Goal: Task Accomplishment & Management: Use online tool/utility

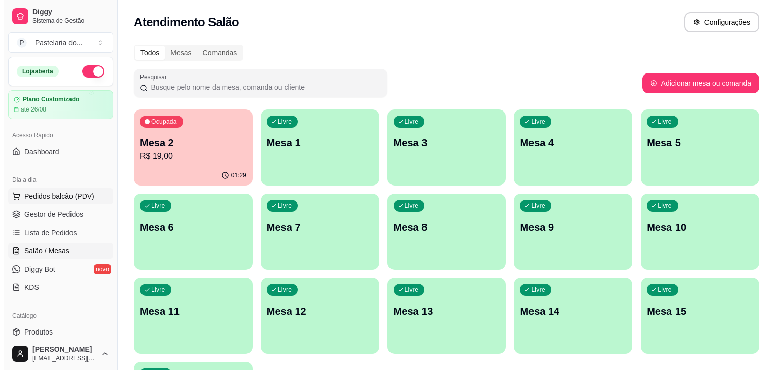
scroll to position [25, 0]
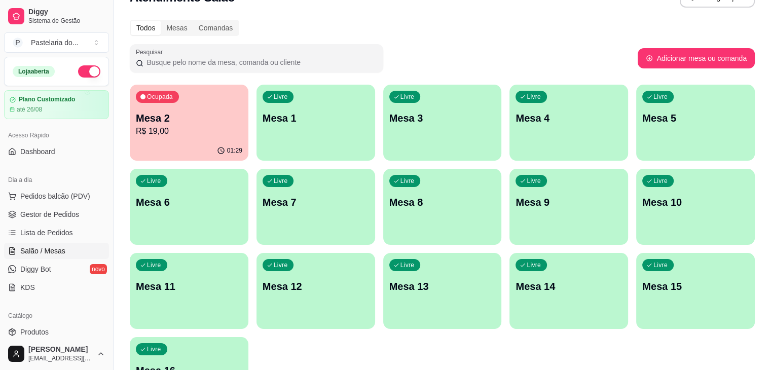
click at [155, 88] on div "Ocupada Mesa 2 R$ 19,00" at bounding box center [189, 113] width 119 height 56
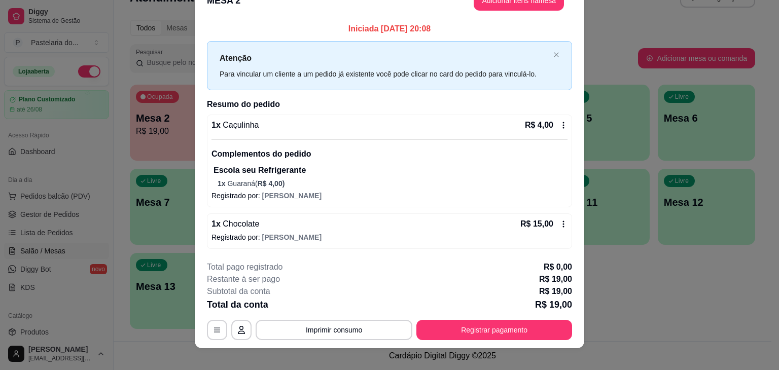
scroll to position [30, 0]
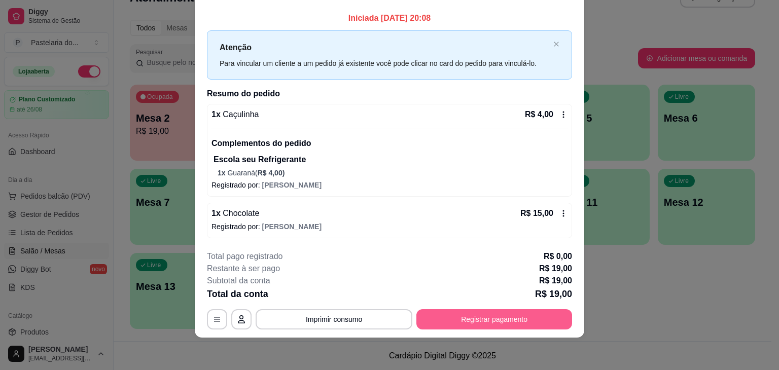
click at [498, 321] on button "Registrar pagamento" at bounding box center [494, 319] width 156 height 20
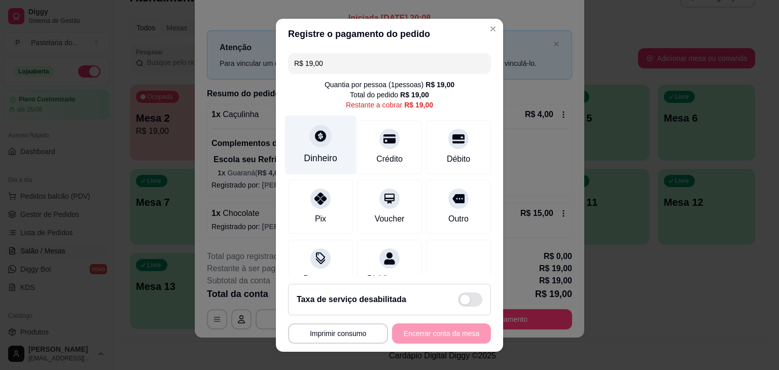
click at [290, 135] on div "Dinheiro" at bounding box center [320, 144] width 71 height 59
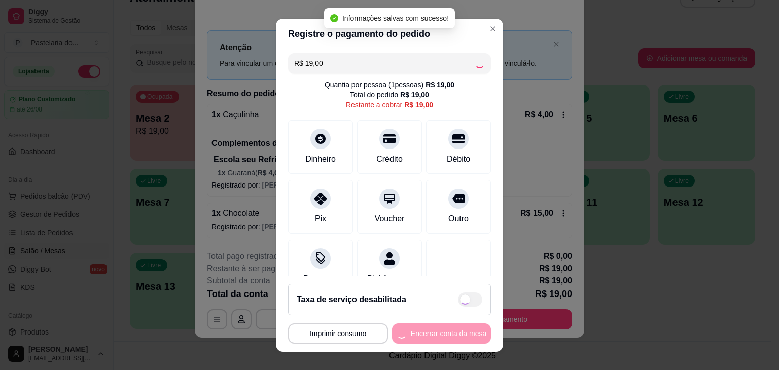
type input "R$ 0,00"
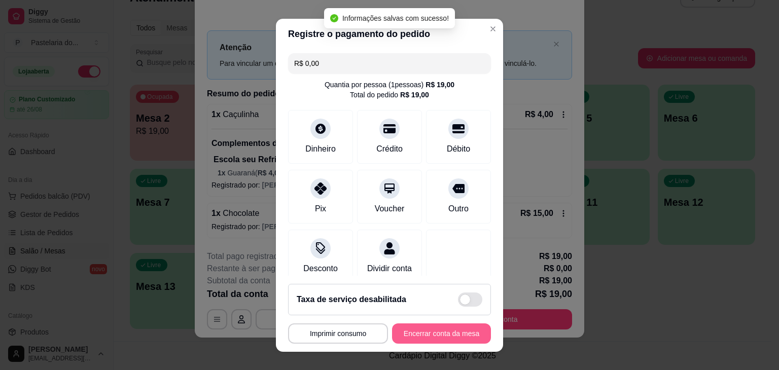
click at [458, 325] on button "Encerrar conta da mesa" at bounding box center [441, 333] width 99 height 20
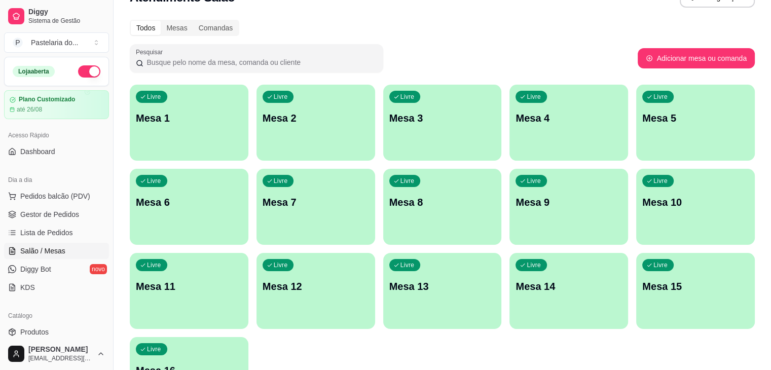
click at [78, 71] on button "button" at bounding box center [89, 71] width 22 height 12
click at [50, 202] on button "Pedidos balcão (PDV)" at bounding box center [56, 196] width 105 height 16
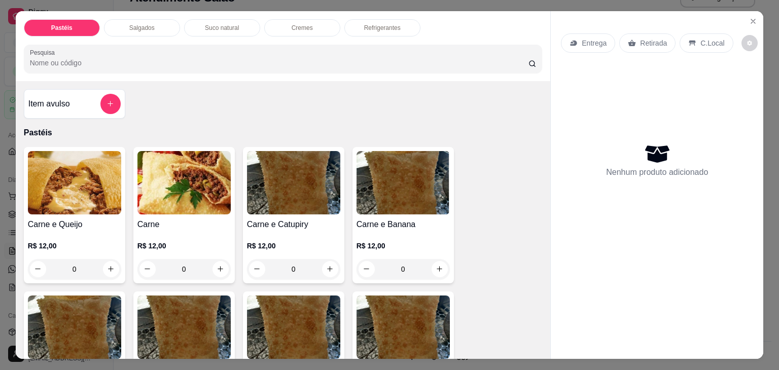
click at [122, 22] on div "Salgados" at bounding box center [142, 27] width 76 height 17
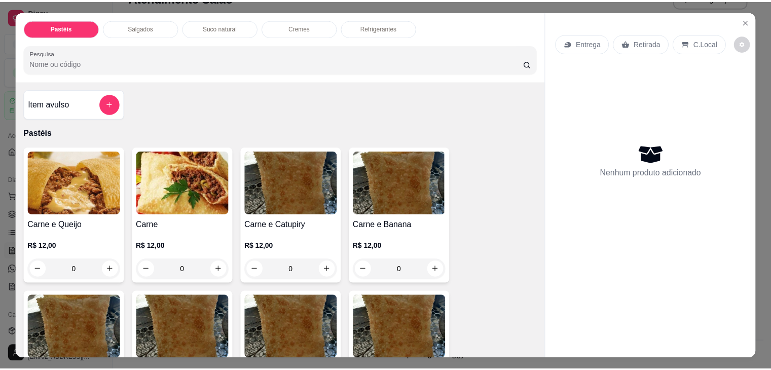
scroll to position [25, 0]
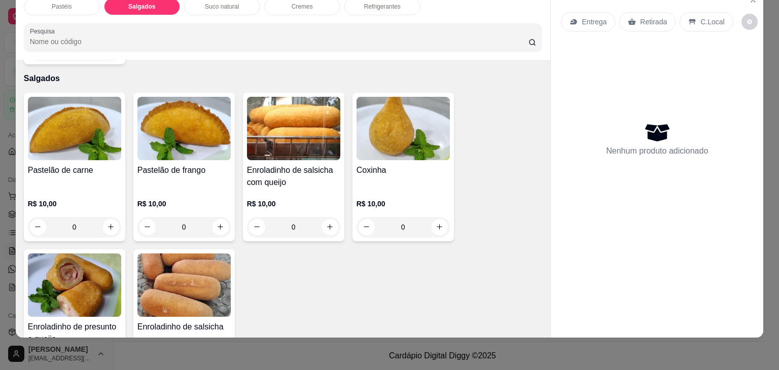
click at [90, 189] on div "R$ 10,00 0" at bounding box center [74, 213] width 93 height 49
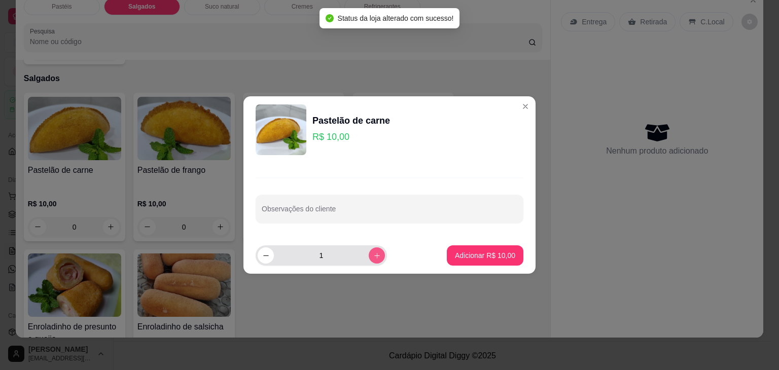
click at [370, 247] on button "increase-product-quantity" at bounding box center [377, 255] width 16 height 16
type input "2"
click at [477, 272] on footer "2 Adicionar R$ 20,00" at bounding box center [389, 255] width 292 height 37
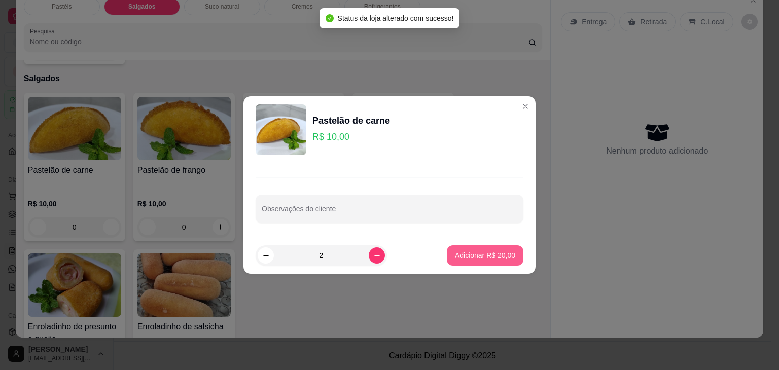
click at [479, 255] on p "Adicionar R$ 20,00" at bounding box center [485, 255] width 60 height 10
type input "2"
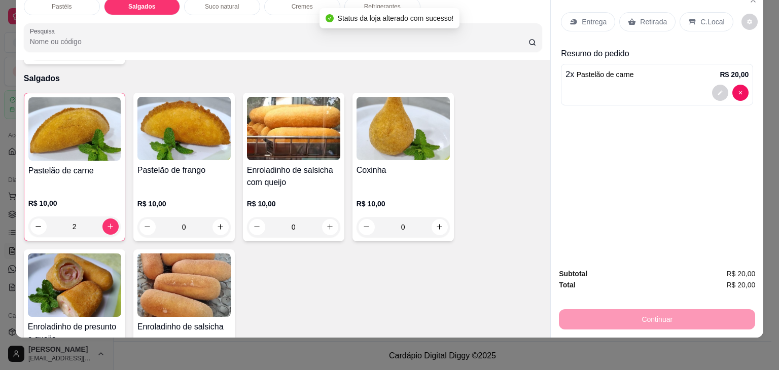
click at [661, 12] on div "Retirada" at bounding box center [647, 21] width 56 height 19
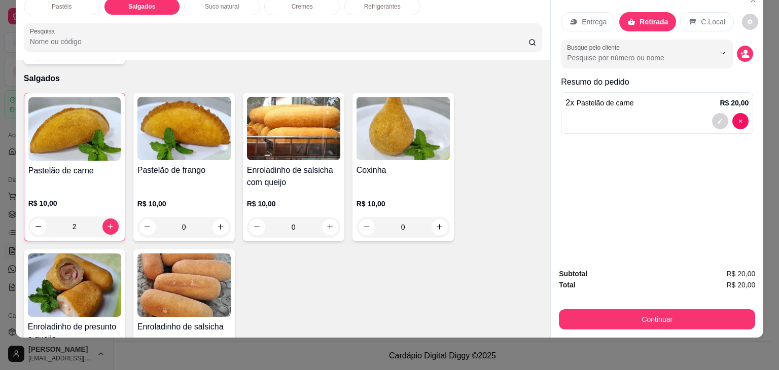
drag, startPoint x: 647, startPoint y: 284, endPoint x: 650, endPoint y: 297, distance: 13.0
click at [649, 291] on div "Subtotal R$ 20,00 Total R$ 20,00 Continuar" at bounding box center [657, 298] width 196 height 61
click at [650, 297] on div "Subtotal R$ 20,00 Total R$ 20,00 Continuar" at bounding box center [657, 298] width 196 height 61
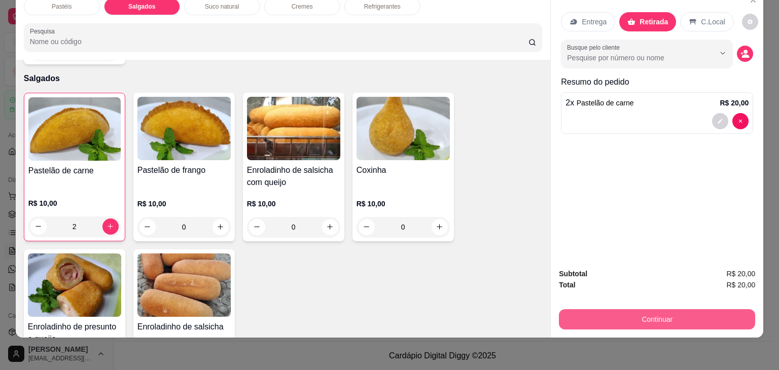
click at [650, 309] on button "Continuar" at bounding box center [657, 319] width 196 height 20
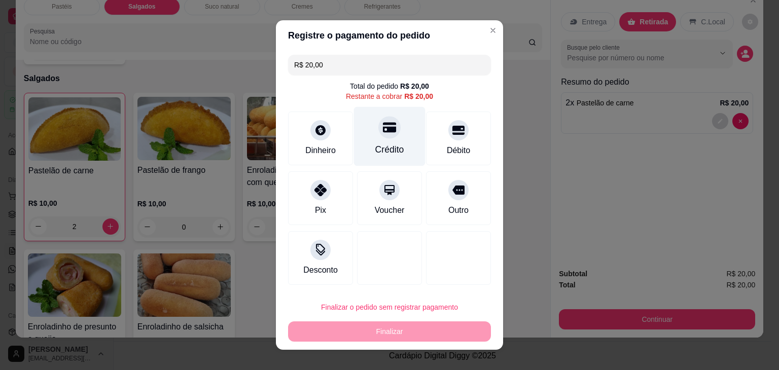
click at [371, 131] on div "Crédito" at bounding box center [389, 136] width 71 height 59
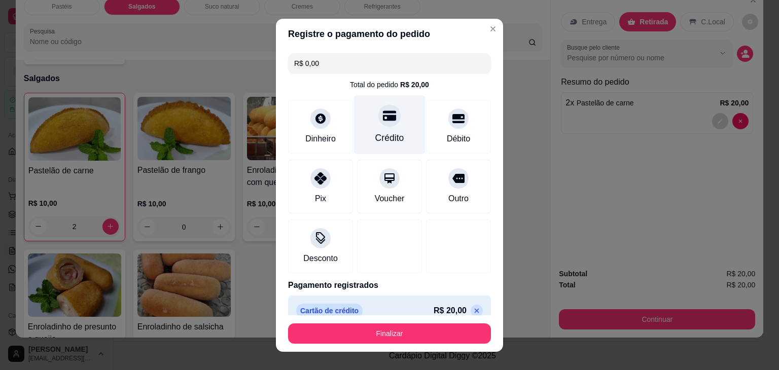
type input "R$ 0,00"
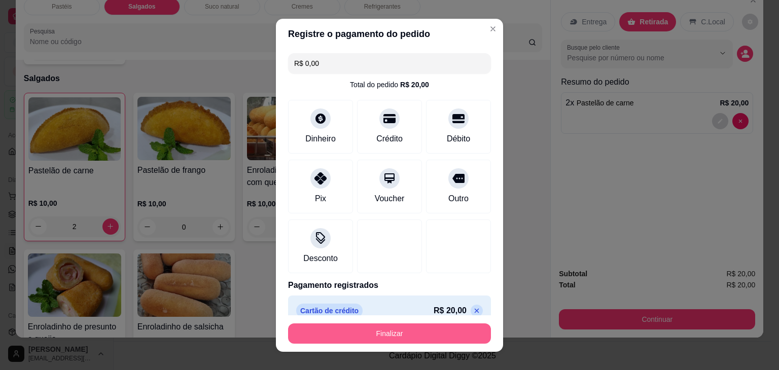
click at [400, 327] on button "Finalizar" at bounding box center [389, 333] width 203 height 20
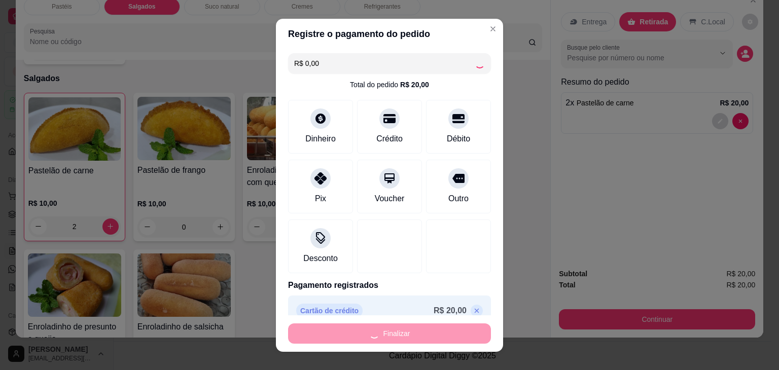
type input "0"
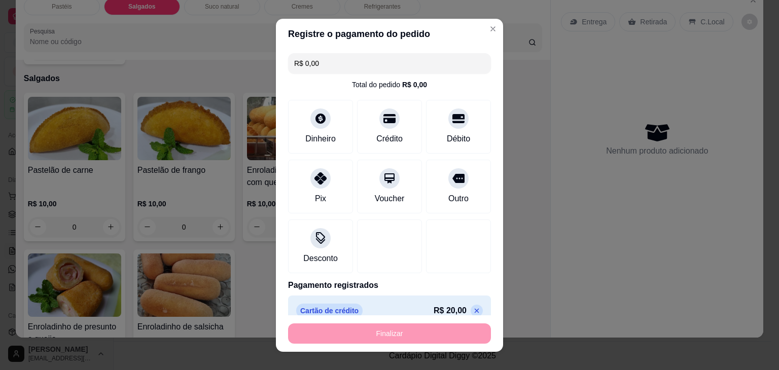
type input "-R$ 20,00"
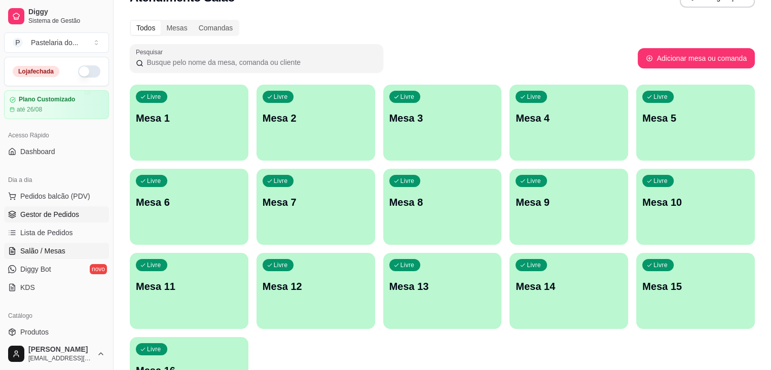
click at [66, 212] on span "Gestor de Pedidos" at bounding box center [49, 214] width 59 height 10
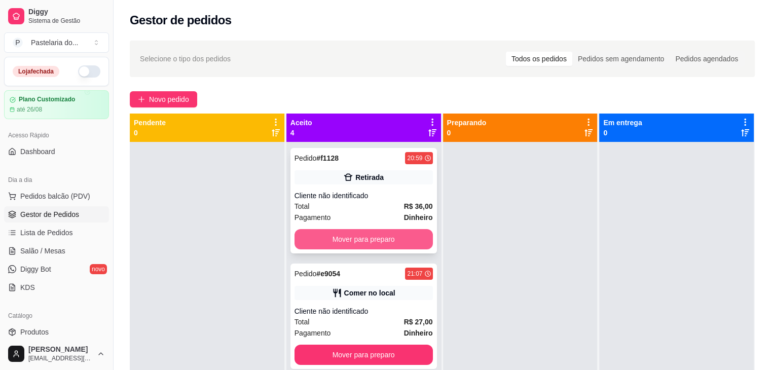
click at [343, 242] on button "Mover para preparo" at bounding box center [364, 239] width 138 height 20
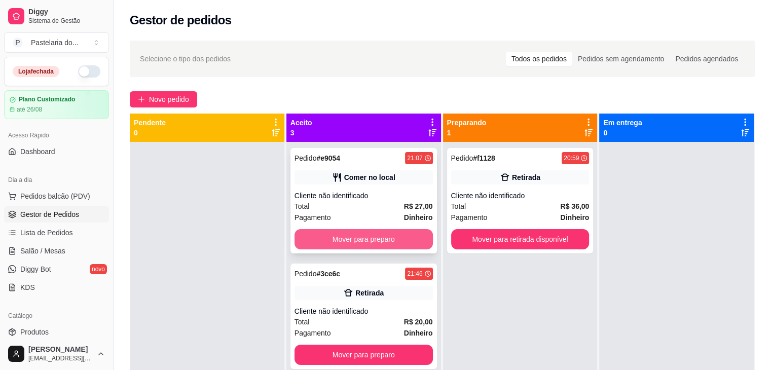
click at [343, 242] on button "Mover para preparo" at bounding box center [364, 239] width 138 height 20
click at [343, 242] on div "Mover para preparo" at bounding box center [364, 239] width 138 height 20
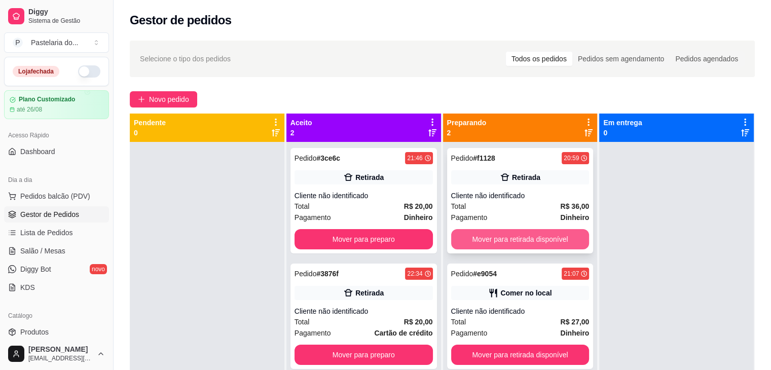
click at [546, 236] on button "Mover para retirada disponível" at bounding box center [520, 239] width 138 height 20
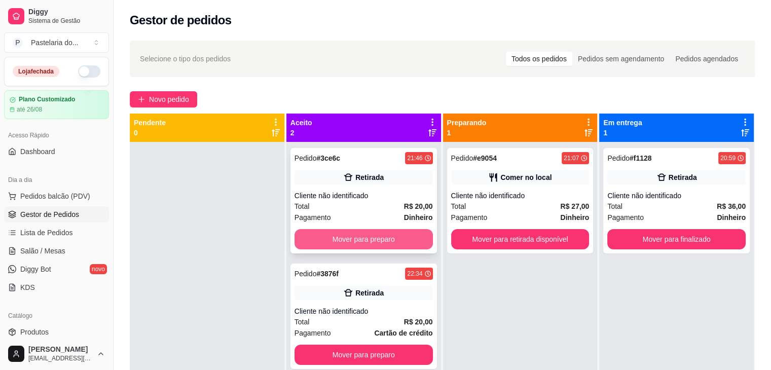
click at [389, 235] on button "Mover para preparo" at bounding box center [364, 239] width 138 height 20
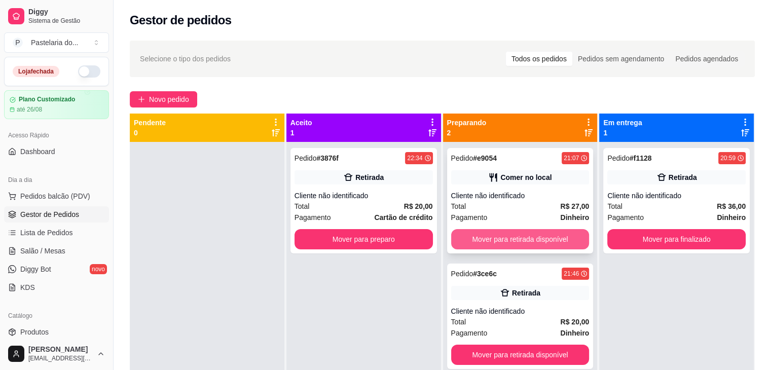
click at [582, 236] on button "Mover para retirada disponível" at bounding box center [520, 239] width 138 height 20
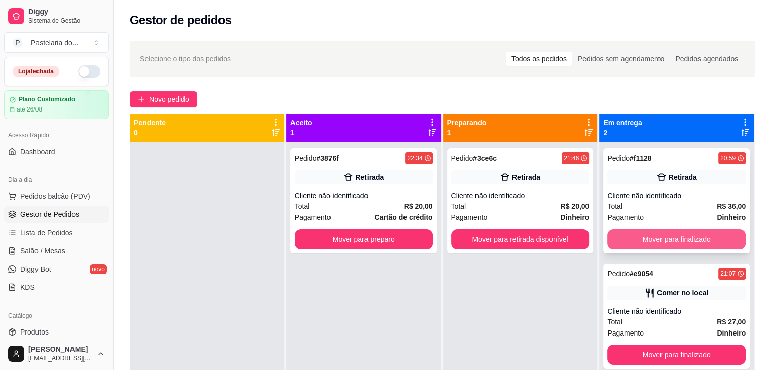
click at [637, 234] on button "Mover para finalizado" at bounding box center [676, 239] width 138 height 20
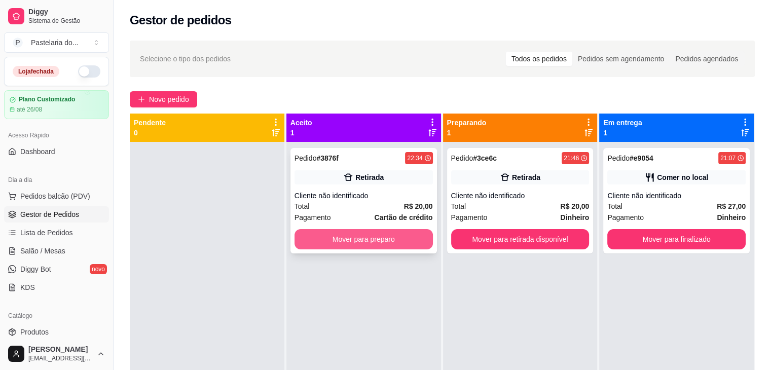
click at [408, 232] on button "Mover para preparo" at bounding box center [364, 239] width 138 height 20
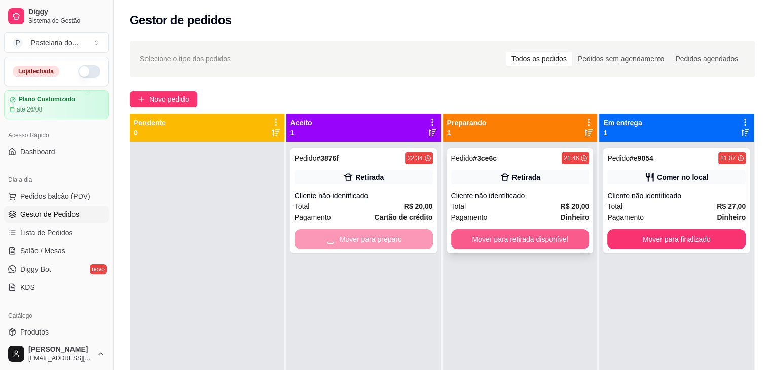
click at [504, 238] on button "Mover para retirada disponível" at bounding box center [520, 239] width 138 height 20
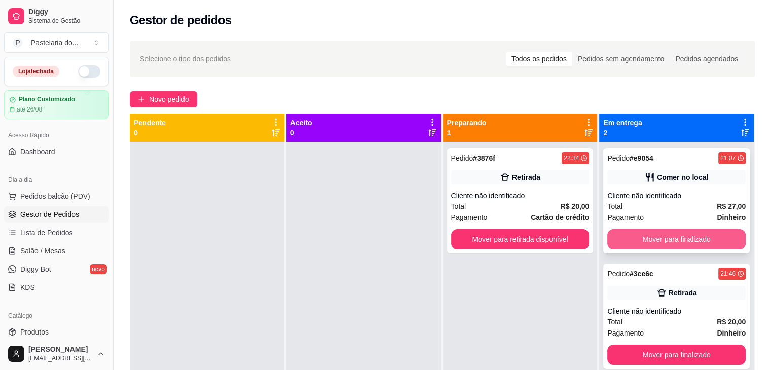
click at [620, 242] on button "Mover para finalizado" at bounding box center [676, 239] width 138 height 20
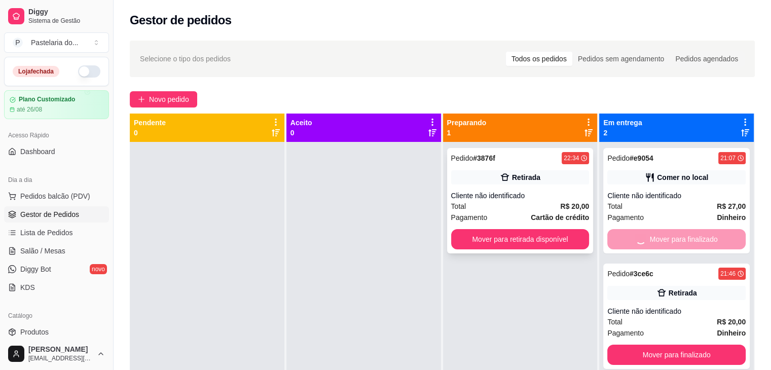
click at [546, 237] on button "Mover para retirada disponível" at bounding box center [520, 239] width 138 height 20
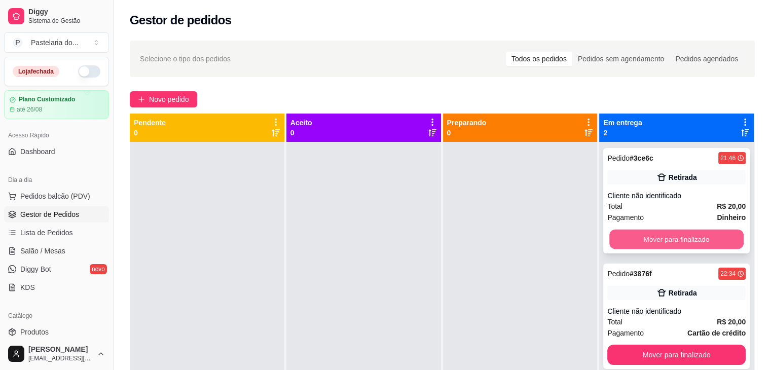
click at [637, 237] on button "Mover para finalizado" at bounding box center [676, 240] width 134 height 20
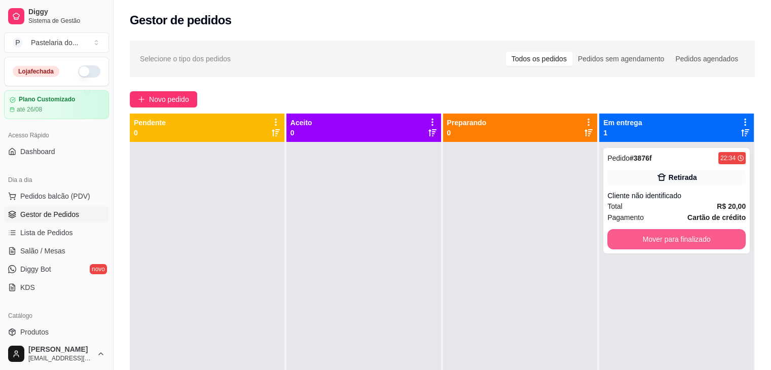
click at [637, 237] on button "Mover para finalizado" at bounding box center [676, 239] width 138 height 20
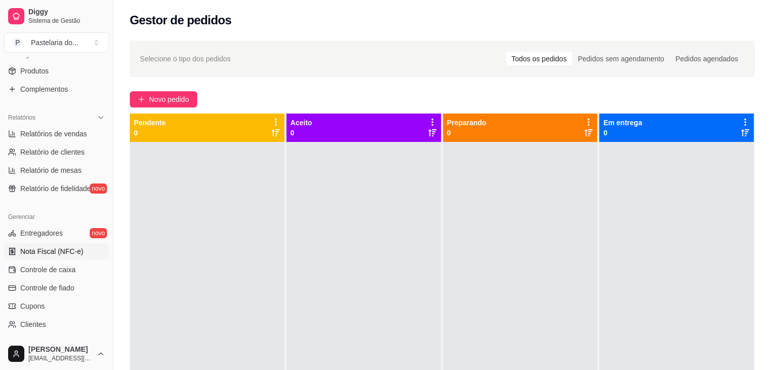
scroll to position [304, 0]
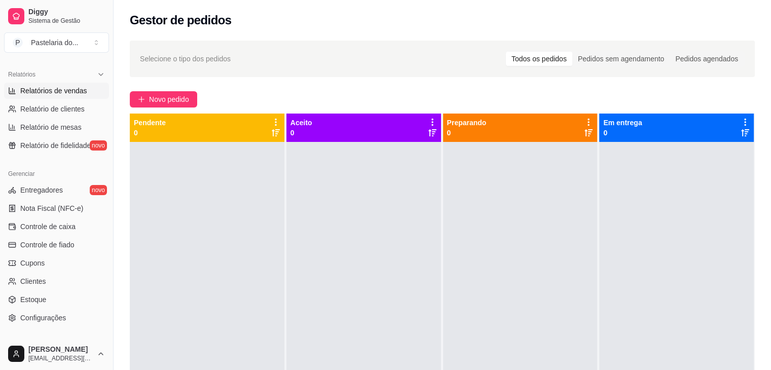
click at [73, 94] on span "Relatórios de vendas" at bounding box center [53, 91] width 67 height 10
select select "ALL"
select select "0"
